Goal: Information Seeking & Learning: Learn about a topic

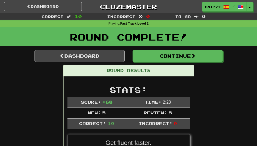
scroll to position [24, 0]
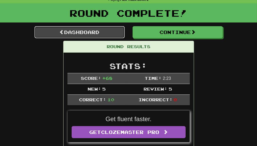
click at [68, 33] on link "Dashboard" at bounding box center [79, 32] width 90 height 12
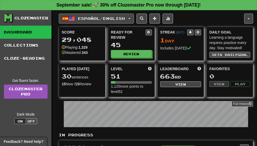
click at [81, 17] on span "Español / English" at bounding box center [101, 18] width 47 height 4
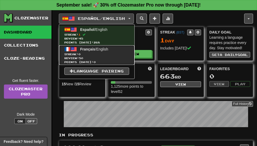
click at [87, 55] on span "Streak: 0" at bounding box center [96, 54] width 65 height 4
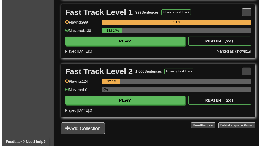
scroll to position [195, 0]
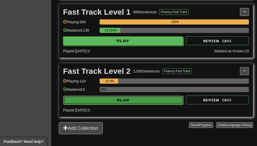
click at [147, 97] on button "Play" at bounding box center [123, 100] width 120 height 9
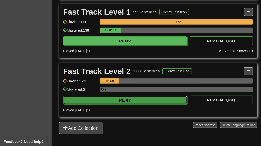
select select "**"
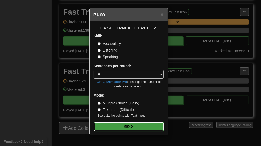
click at [134, 126] on span at bounding box center [132, 126] width 4 height 4
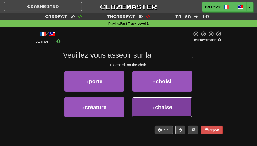
click at [192, 117] on button "4 . [GEOGRAPHIC_DATA]" at bounding box center [162, 107] width 60 height 20
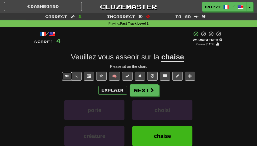
click at [67, 78] on span "Text-to-speech controls" at bounding box center [67, 76] width 4 height 4
click at [66, 78] on span "Text-to-speech controls" at bounding box center [67, 76] width 4 height 4
click at [116, 95] on button "Explain" at bounding box center [112, 90] width 29 height 9
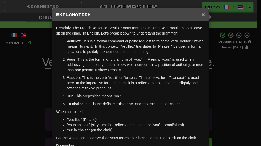
click at [201, 16] on span "×" at bounding box center [202, 14] width 3 height 6
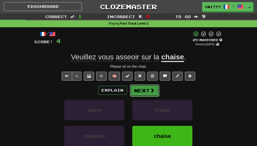
click at [147, 96] on button "Next" at bounding box center [144, 90] width 29 height 12
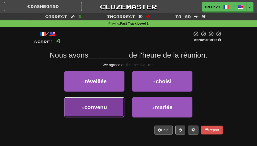
click at [109, 117] on button "3 . convenu" at bounding box center [94, 107] width 60 height 20
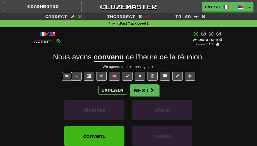
click at [65, 80] on button "Text-to-speech controls" at bounding box center [67, 76] width 10 height 9
click at [111, 95] on button "Explain" at bounding box center [112, 90] width 29 height 9
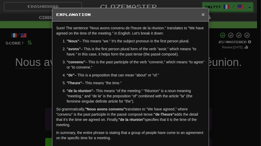
click at [201, 15] on span "×" at bounding box center [202, 14] width 3 height 6
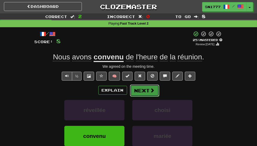
click at [146, 96] on button "Next" at bounding box center [144, 90] width 29 height 12
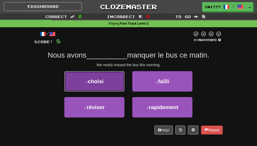
click at [111, 91] on button "1 . choisi" at bounding box center [94, 81] width 60 height 20
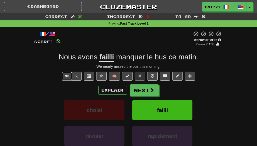
click at [67, 78] on span "Text-to-speech controls" at bounding box center [67, 76] width 4 height 4
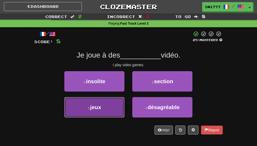
click at [101, 117] on button "3 . jeux" at bounding box center [94, 107] width 60 height 20
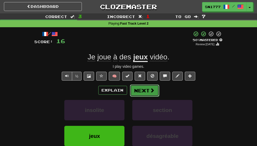
click at [151, 92] on span at bounding box center [152, 90] width 5 height 5
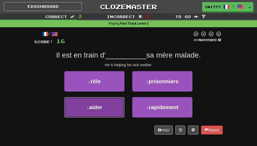
click at [97, 117] on button "3 . aider" at bounding box center [94, 107] width 60 height 20
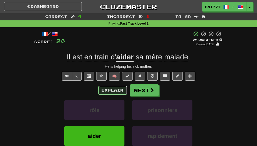
click at [115, 95] on button "Explain" at bounding box center [112, 90] width 29 height 9
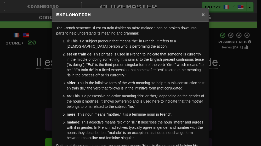
click at [201, 14] on span "×" at bounding box center [202, 14] width 3 height 6
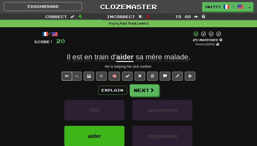
click at [66, 78] on span "Text-to-speech controls" at bounding box center [67, 76] width 4 height 4
click at [62, 80] on button "Text-to-speech controls" at bounding box center [67, 76] width 10 height 9
click at [154, 96] on button "Next" at bounding box center [144, 90] width 29 height 12
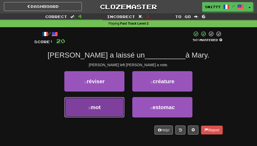
click at [113, 117] on button "3 . mot" at bounding box center [94, 107] width 60 height 20
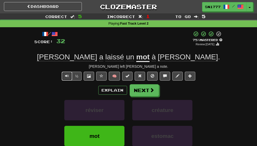
click at [66, 78] on span "Text-to-speech controls" at bounding box center [67, 76] width 4 height 4
click at [147, 96] on button "Next" at bounding box center [144, 90] width 29 height 12
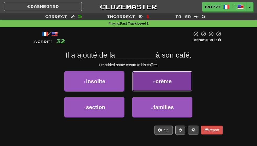
click at [192, 91] on button "2 . crème" at bounding box center [162, 81] width 60 height 20
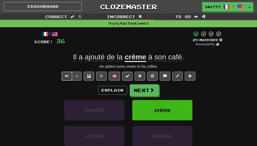
click at [68, 78] on span "Text-to-speech controls" at bounding box center [67, 76] width 4 height 4
click at [151, 92] on span at bounding box center [152, 90] width 5 height 5
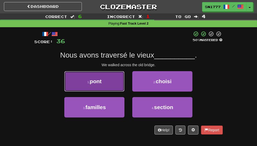
click at [94, 84] on span "pont" at bounding box center [96, 81] width 12 height 6
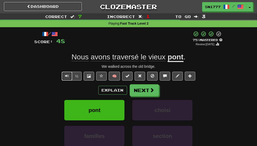
click at [67, 78] on span "Text-to-speech controls" at bounding box center [67, 76] width 4 height 4
click at [145, 96] on button "Next" at bounding box center [144, 90] width 29 height 12
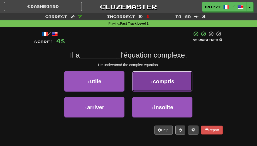
click at [189, 88] on button "2 . compris" at bounding box center [162, 81] width 60 height 20
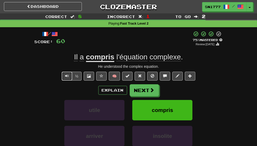
click at [65, 80] on button "Text-to-speech controls" at bounding box center [67, 76] width 10 height 9
click at [150, 92] on span at bounding box center [152, 90] width 5 height 5
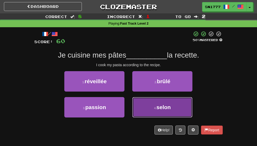
click at [160, 116] on button "4 . selon" at bounding box center [162, 107] width 60 height 20
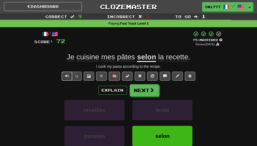
click at [62, 80] on button "Text-to-speech controls" at bounding box center [67, 76] width 10 height 9
click at [151, 92] on span at bounding box center [152, 90] width 5 height 5
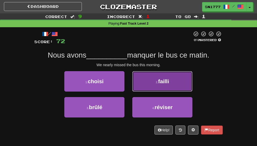
click at [185, 91] on button "2 . failli" at bounding box center [162, 81] width 60 height 20
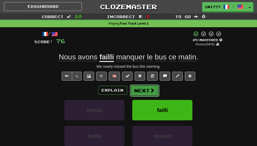
click at [152, 94] on button "Next" at bounding box center [144, 90] width 29 height 12
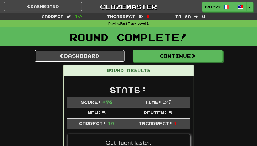
click at [85, 57] on link "Dashboard" at bounding box center [79, 56] width 90 height 12
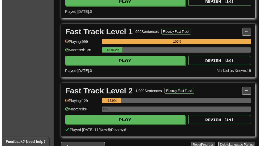
scroll to position [176, 0]
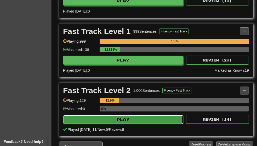
click at [124, 117] on button "Play" at bounding box center [123, 119] width 120 height 9
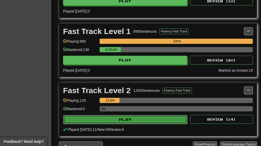
select select "**"
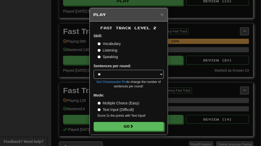
click at [113, 50] on label "Listening" at bounding box center [107, 50] width 20 height 5
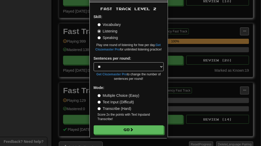
scroll to position [19, 0]
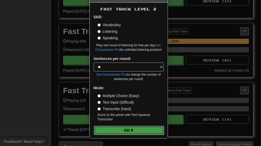
click at [131, 129] on span at bounding box center [132, 130] width 4 height 4
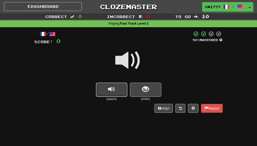
click at [113, 89] on span "replay audio" at bounding box center [111, 89] width 7 height 7
click at [107, 93] on button "replay audio" at bounding box center [111, 90] width 31 height 14
click at [114, 90] on span "replay audio" at bounding box center [111, 89] width 7 height 7
click at [150, 92] on button "show sentence" at bounding box center [145, 90] width 31 height 14
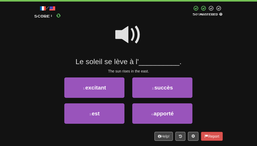
scroll to position [28, 0]
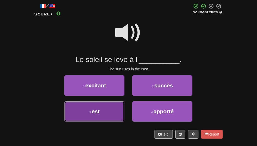
click at [113, 121] on button "3 . est" at bounding box center [94, 111] width 60 height 20
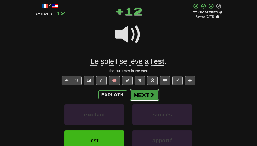
click at [153, 101] on button "Next" at bounding box center [144, 95] width 29 height 12
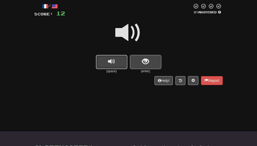
click at [118, 64] on button "replay audio" at bounding box center [111, 62] width 31 height 14
click at [113, 65] on span "replay audio" at bounding box center [111, 61] width 7 height 7
click at [110, 65] on span "replay audio" at bounding box center [111, 61] width 7 height 7
click at [108, 63] on span "replay audio" at bounding box center [111, 61] width 7 height 7
click at [109, 62] on span "replay audio" at bounding box center [111, 61] width 7 height 7
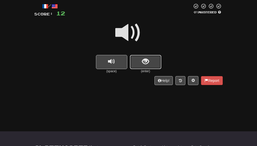
click at [145, 67] on button "show sentence" at bounding box center [145, 62] width 31 height 14
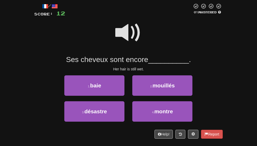
click at [131, 39] on span at bounding box center [128, 33] width 26 height 26
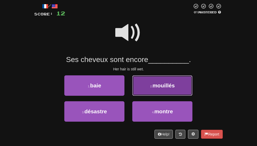
click at [173, 85] on button "2 . mouillés" at bounding box center [162, 85] width 60 height 20
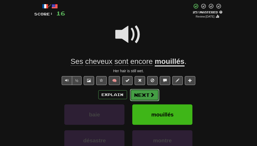
click at [144, 99] on button "Next" at bounding box center [144, 95] width 29 height 12
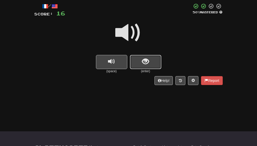
click at [151, 66] on button "show sentence" at bounding box center [145, 62] width 31 height 14
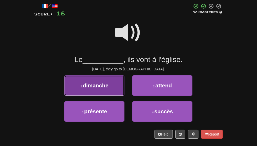
click at [105, 89] on button "1 . dimanche" at bounding box center [94, 85] width 60 height 20
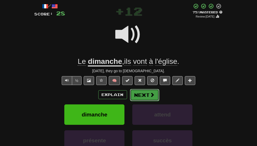
click at [153, 97] on span at bounding box center [152, 94] width 5 height 5
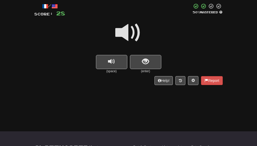
click at [129, 33] on span at bounding box center [128, 33] width 26 height 26
click at [110, 64] on span "replay audio" at bounding box center [111, 61] width 7 height 7
click at [129, 35] on span at bounding box center [128, 33] width 26 height 26
click at [132, 34] on span at bounding box center [128, 33] width 26 height 26
click at [153, 64] on button "show sentence" at bounding box center [145, 62] width 31 height 14
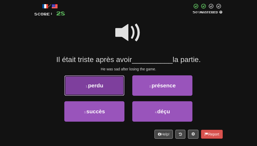
click at [110, 93] on button "1 . perdu" at bounding box center [94, 85] width 60 height 20
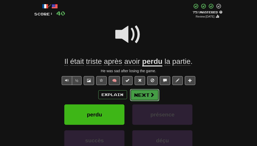
click at [154, 101] on button "Next" at bounding box center [144, 95] width 29 height 12
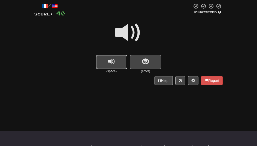
click at [110, 68] on button "replay audio" at bounding box center [111, 62] width 31 height 14
click at [154, 64] on button "show sentence" at bounding box center [145, 62] width 31 height 14
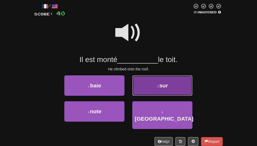
click at [152, 92] on button "2 . sur" at bounding box center [162, 85] width 60 height 20
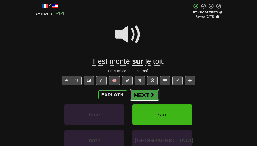
click at [150, 97] on span at bounding box center [152, 94] width 5 height 5
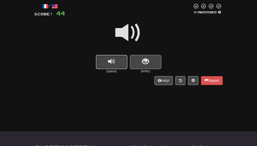
click at [114, 65] on span "replay audio" at bounding box center [111, 61] width 7 height 7
click at [110, 64] on span "replay audio" at bounding box center [111, 61] width 7 height 7
click at [147, 60] on span "show sentence" at bounding box center [145, 61] width 7 height 7
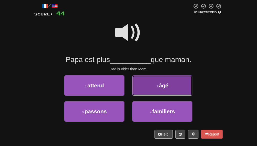
click at [168, 88] on span "âgé" at bounding box center [163, 85] width 9 height 6
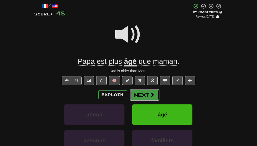
click at [147, 98] on button "Next" at bounding box center [144, 95] width 29 height 12
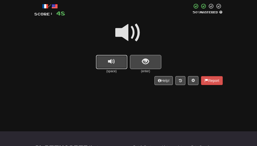
click at [116, 61] on button "replay audio" at bounding box center [111, 62] width 31 height 14
click at [113, 65] on span "replay audio" at bounding box center [111, 61] width 7 height 7
click at [152, 65] on button "show sentence" at bounding box center [145, 62] width 31 height 14
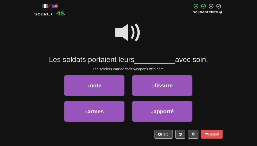
click at [131, 31] on span at bounding box center [128, 33] width 26 height 26
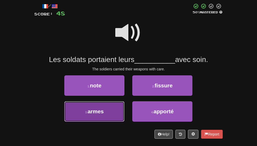
click at [103, 121] on button "3 . armes" at bounding box center [94, 111] width 60 height 20
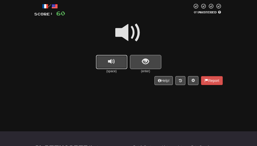
click at [114, 61] on span "replay audio" at bounding box center [111, 61] width 7 height 7
click at [112, 64] on span "replay audio" at bounding box center [111, 61] width 7 height 7
click at [110, 62] on span "replay audio" at bounding box center [111, 61] width 7 height 7
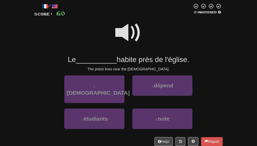
click at [110, 63] on span "__________" at bounding box center [96, 59] width 41 height 8
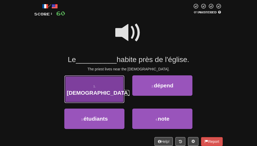
click at [97, 92] on button "1 . prêtre" at bounding box center [94, 89] width 60 height 28
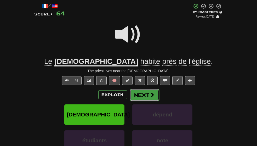
click at [137, 101] on button "Next" at bounding box center [144, 95] width 29 height 12
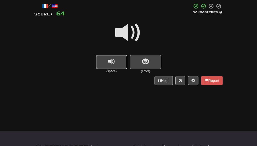
click at [110, 61] on span "replay audio" at bounding box center [111, 61] width 7 height 7
click at [144, 68] on button "show sentence" at bounding box center [145, 62] width 31 height 14
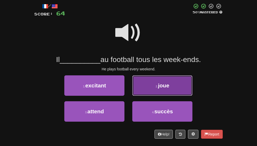
click at [167, 88] on span "joue" at bounding box center [163, 85] width 11 height 6
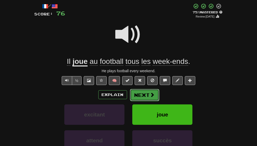
click at [152, 97] on span at bounding box center [152, 94] width 5 height 5
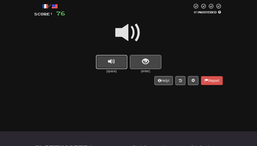
click at [118, 65] on button "replay audio" at bounding box center [111, 62] width 31 height 14
click at [117, 63] on button "replay audio" at bounding box center [111, 62] width 31 height 14
click at [116, 67] on button "replay audio" at bounding box center [111, 62] width 31 height 14
click at [115, 64] on span "replay audio" at bounding box center [111, 61] width 7 height 7
click at [119, 61] on button "replay audio" at bounding box center [111, 62] width 31 height 14
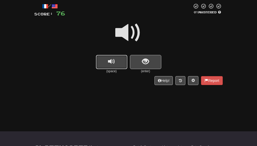
click at [116, 57] on button "replay audio" at bounding box center [111, 62] width 31 height 14
click at [114, 63] on span "replay audio" at bounding box center [111, 61] width 7 height 7
click at [149, 62] on button "show sentence" at bounding box center [145, 62] width 31 height 14
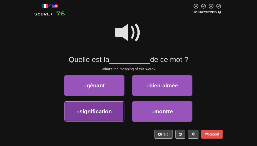
click at [111, 117] on button "3 . signification" at bounding box center [94, 111] width 60 height 20
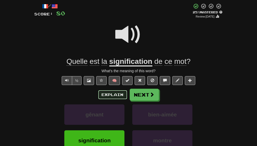
click at [118, 99] on button "Explain" at bounding box center [112, 94] width 29 height 9
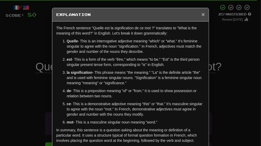
click at [201, 12] on span "×" at bounding box center [202, 14] width 3 height 6
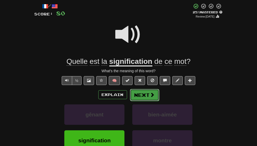
click at [147, 101] on button "Next" at bounding box center [144, 95] width 29 height 12
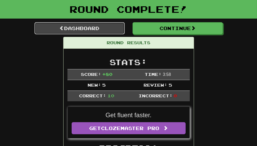
click at [90, 30] on link "Dashboard" at bounding box center [79, 28] width 90 height 12
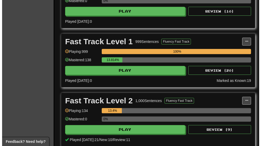
scroll to position [173, 0]
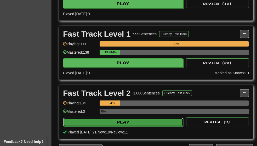
click at [160, 121] on button "Play" at bounding box center [123, 122] width 120 height 9
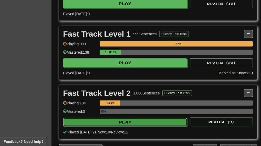
select select "**"
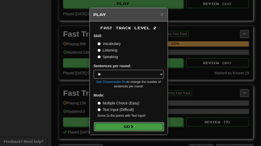
click at [151, 127] on button "Go" at bounding box center [129, 126] width 70 height 9
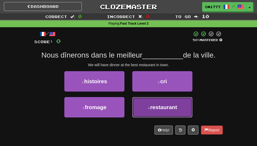
click at [177, 110] on span "restaurant" at bounding box center [163, 107] width 27 height 6
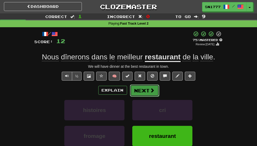
click at [148, 96] on button "Next" at bounding box center [144, 90] width 29 height 12
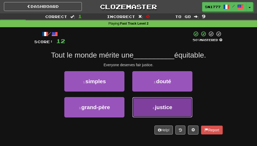
click at [172, 110] on span "justice" at bounding box center [163, 107] width 17 height 6
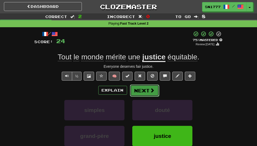
click at [145, 96] on button "Next" at bounding box center [144, 90] width 29 height 12
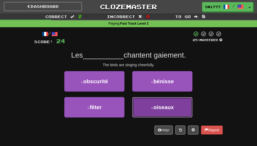
click at [158, 114] on button "4 . oiseaux" at bounding box center [162, 107] width 60 height 20
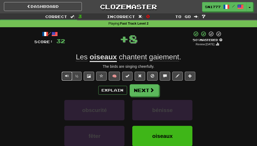
click at [67, 78] on span "Text-to-speech controls" at bounding box center [67, 76] width 4 height 4
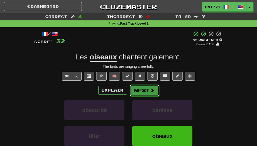
click at [148, 96] on button "Next" at bounding box center [144, 90] width 29 height 12
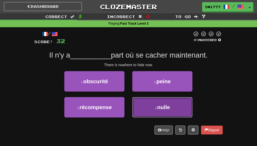
click at [170, 110] on span "nulle" at bounding box center [163, 107] width 13 height 6
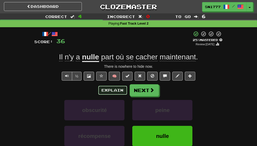
click at [113, 95] on button "Explain" at bounding box center [112, 90] width 29 height 9
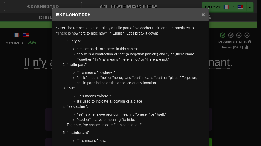
click at [201, 13] on span "×" at bounding box center [202, 14] width 3 height 6
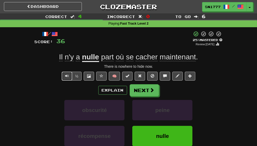
click at [67, 78] on span "Text-to-speech controls" at bounding box center [67, 76] width 4 height 4
click at [147, 96] on button "Next" at bounding box center [144, 90] width 29 height 12
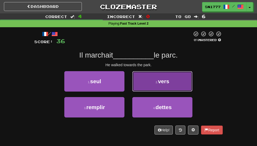
click at [182, 85] on button "2 . vers" at bounding box center [162, 81] width 60 height 20
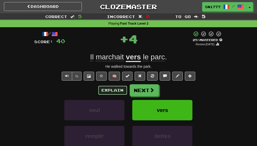
click at [115, 95] on button "Explain" at bounding box center [112, 90] width 29 height 9
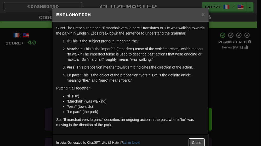
click at [189, 142] on button "Close" at bounding box center [196, 142] width 16 height 9
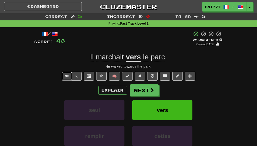
click at [66, 78] on span "Text-to-speech controls" at bounding box center [67, 76] width 4 height 4
click at [150, 92] on span at bounding box center [152, 90] width 5 height 5
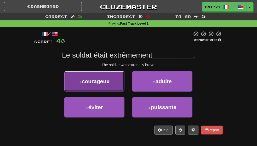
click at [112, 91] on button "1 . courageux" at bounding box center [94, 81] width 60 height 20
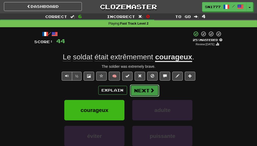
click at [147, 96] on button "Next" at bounding box center [144, 90] width 29 height 12
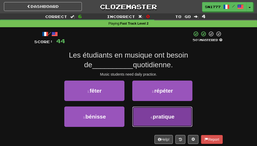
click at [170, 119] on span "pratique" at bounding box center [164, 116] width 22 height 6
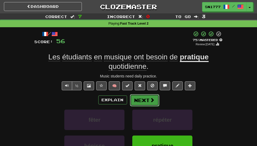
click at [148, 106] on button "Next" at bounding box center [144, 100] width 29 height 12
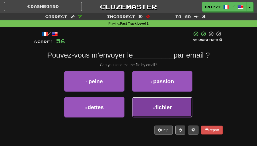
click at [167, 117] on button "4 . fichier" at bounding box center [162, 107] width 60 height 20
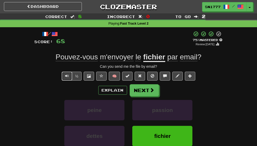
click at [67, 80] on button "Text-to-speech controls" at bounding box center [67, 76] width 10 height 9
click at [143, 96] on button "Next" at bounding box center [144, 90] width 29 height 12
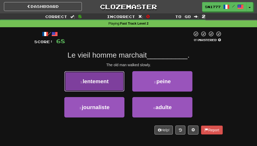
click at [92, 84] on span "lentement" at bounding box center [96, 81] width 26 height 6
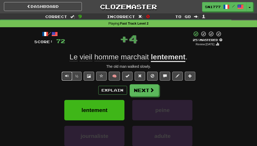
click at [63, 80] on button "Text-to-speech controls" at bounding box center [67, 76] width 10 height 9
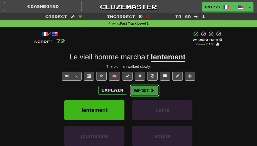
click at [150, 92] on span at bounding box center [152, 90] width 5 height 5
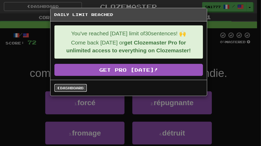
click at [80, 86] on link "Dashboard" at bounding box center [70, 88] width 32 height 8
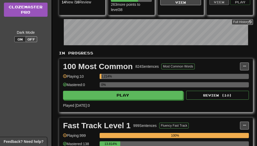
scroll to position [82, 0]
